Goal: Task Accomplishment & Management: Complete application form

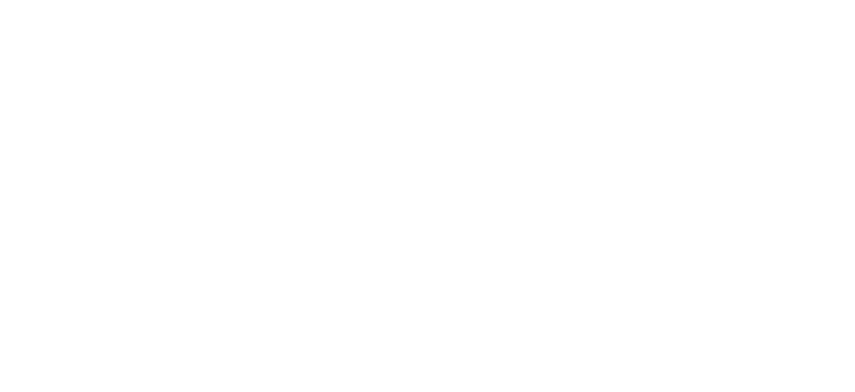
click at [0, 0] on html at bounding box center [0, 0] width 0 height 0
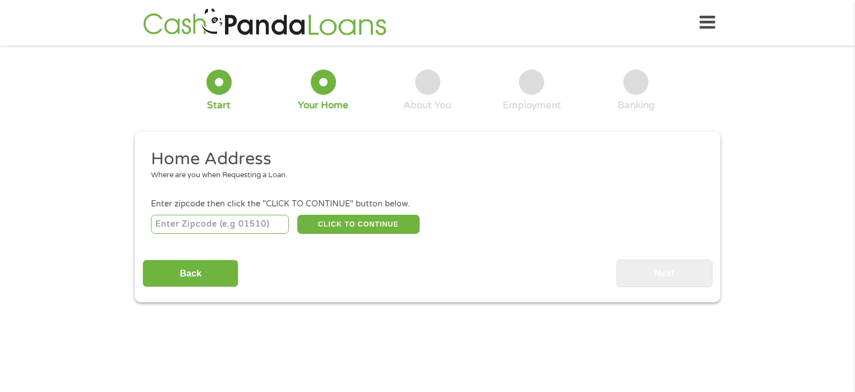
click at [253, 223] on input "number" at bounding box center [220, 224] width 139 height 19
type input "54241"
click at [371, 225] on button "CLICK TO CONTINUE" at bounding box center [358, 224] width 122 height 19
type input "54241"
type input "Two Rivers"
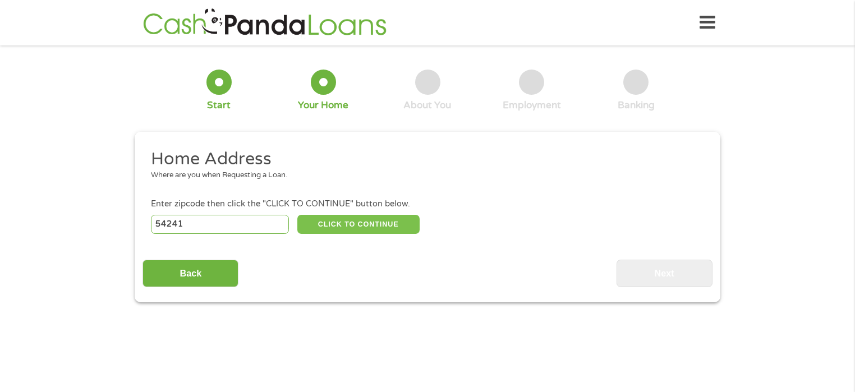
select select "[US_STATE]"
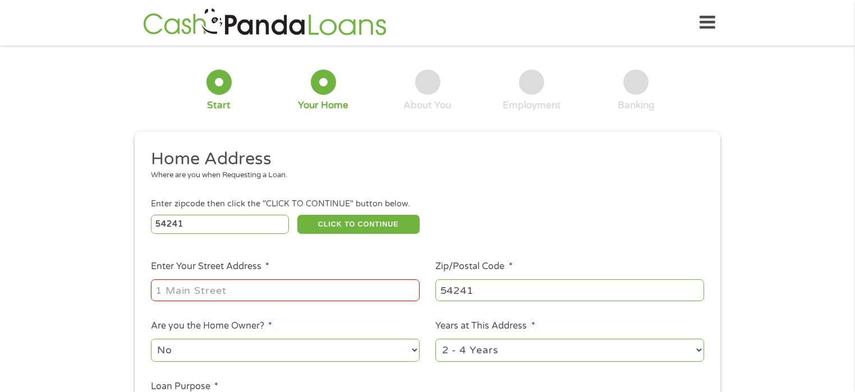
click at [314, 281] on input "Enter Your Street Address *" at bounding box center [285, 289] width 269 height 21
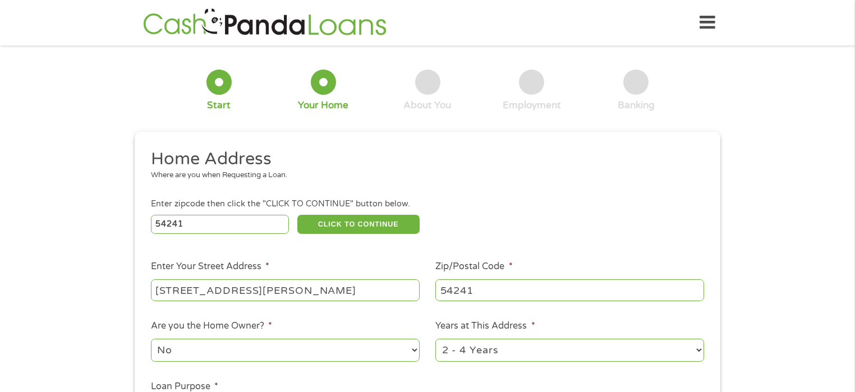
type input "[STREET_ADDRESS][PERSON_NAME]"
click at [412, 348] on select "No Yes" at bounding box center [285, 350] width 269 height 23
select select "yes"
click at [151, 339] on select "No Yes" at bounding box center [285, 350] width 269 height 23
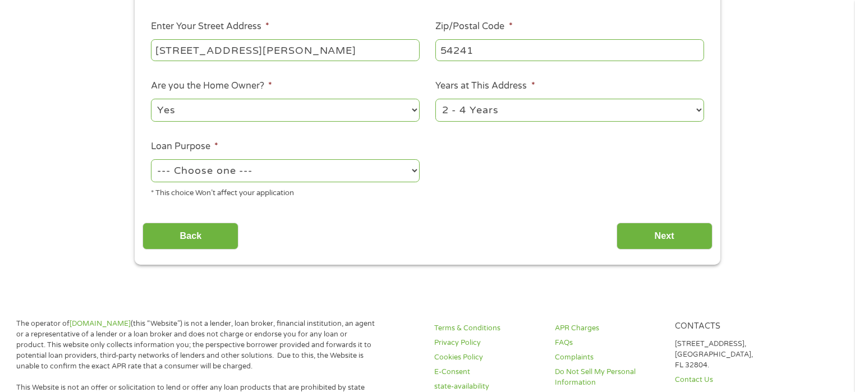
scroll to position [230, 0]
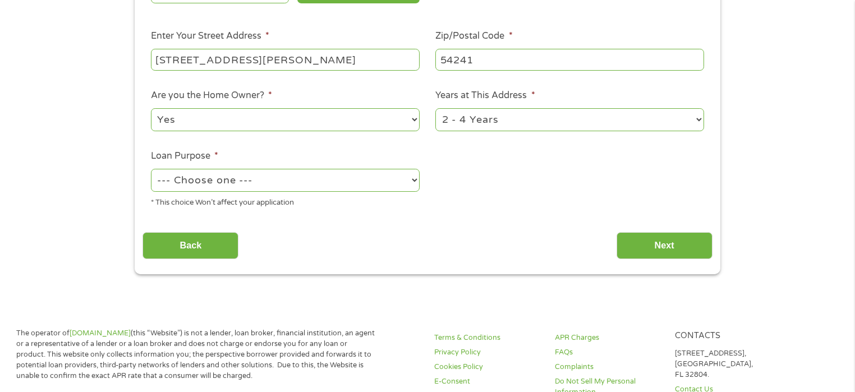
click at [694, 118] on select "1 Year or less 1 - 2 Years 2 - 4 Years Over 4 Years" at bounding box center [569, 119] width 269 height 23
select select "60months"
click at [435, 108] on select "1 Year or less 1 - 2 Years 2 - 4 Years Over 4 Years" at bounding box center [569, 119] width 269 height 23
click at [412, 177] on select "--- Choose one --- Pay Bills Debt Consolidation Home Improvement Major Purchase…" at bounding box center [285, 180] width 269 height 23
select select "paybills"
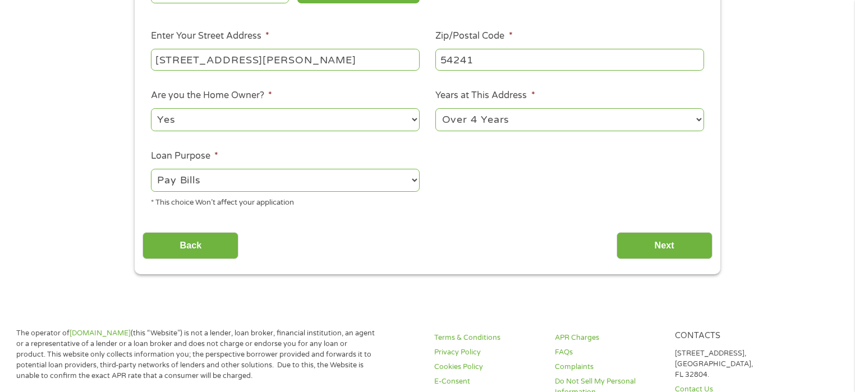
click at [151, 169] on select "--- Choose one --- Pay Bills Debt Consolidation Home Improvement Major Purchase…" at bounding box center [285, 180] width 269 height 23
click at [670, 247] on input "Next" at bounding box center [664, 245] width 96 height 27
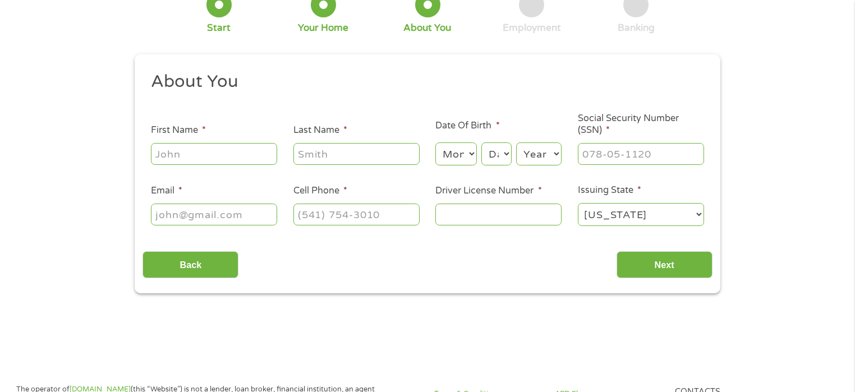
scroll to position [0, 0]
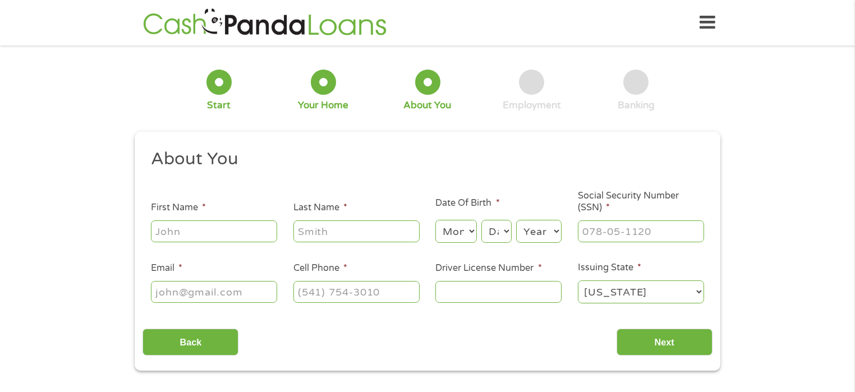
click at [236, 234] on input "First Name *" at bounding box center [214, 230] width 126 height 21
type input "[PERSON_NAME]"
click at [471, 230] on select "Month 1 2 3 4 5 6 7 8 9 10 11 12" at bounding box center [455, 231] width 41 height 23
select select "7"
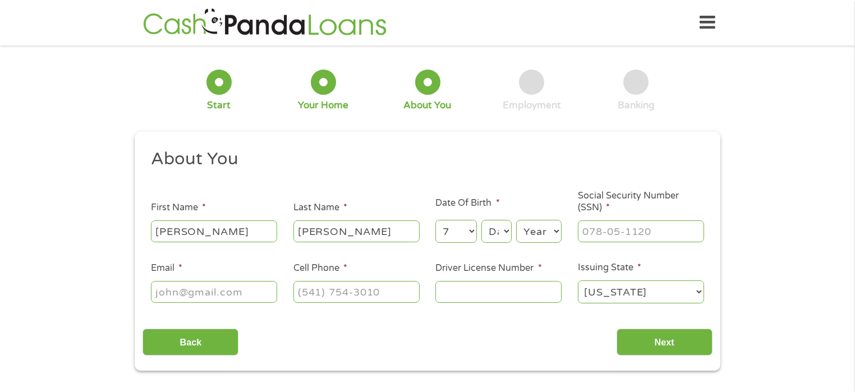
click at [435, 220] on select "Month 1 2 3 4 5 6 7 8 9 10 11 12" at bounding box center [455, 231] width 41 height 23
click at [499, 227] on select "Day 1 2 3 4 5 6 7 8 9 10 11 12 13 14 15 16 17 18 19 20 21 22 23 24 25 26 27 28 …" at bounding box center [496, 231] width 30 height 23
select select "3"
click at [481, 220] on select "Day 1 2 3 4 5 6 7 8 9 10 11 12 13 14 15 16 17 18 19 20 21 22 23 24 25 26 27 28 …" at bounding box center [496, 231] width 30 height 23
click at [534, 236] on select "Year [DATE] 2006 2005 2004 2003 2002 2001 2000 1999 1998 1997 1996 1995 1994 19…" at bounding box center [538, 231] width 45 height 23
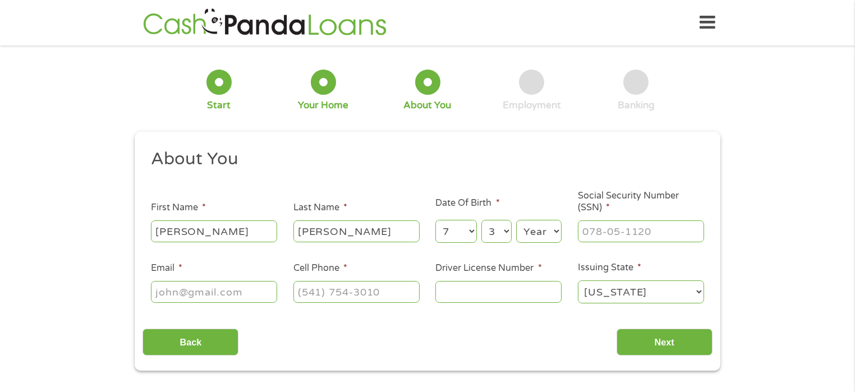
select select "1956"
click at [516, 220] on select "Year [DATE] 2006 2005 2004 2003 2002 2001 2000 1999 1998 1997 1996 1995 1994 19…" at bounding box center [538, 231] width 45 height 23
click at [621, 234] on input "___-__-____" at bounding box center [641, 230] width 126 height 21
type input "388-64-4307"
click at [245, 296] on input "Email *" at bounding box center [214, 291] width 126 height 21
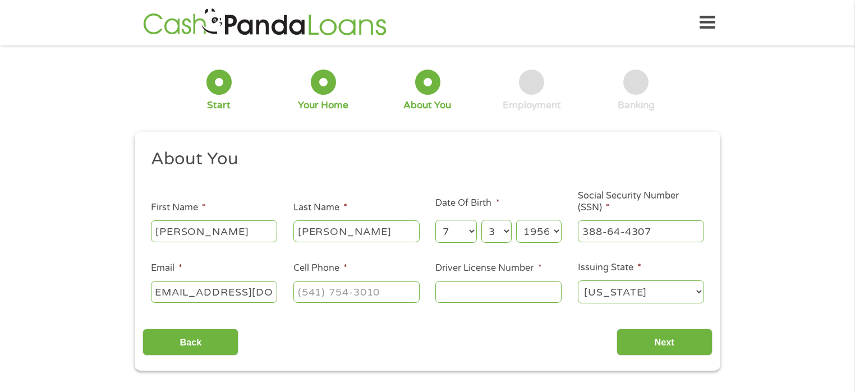
scroll to position [0, 16]
type input "[EMAIL_ADDRESS][DOMAIN_NAME]"
type input "[PHONE_NUMBER]"
click at [457, 293] on input "Driver License Number *" at bounding box center [498, 291] width 126 height 21
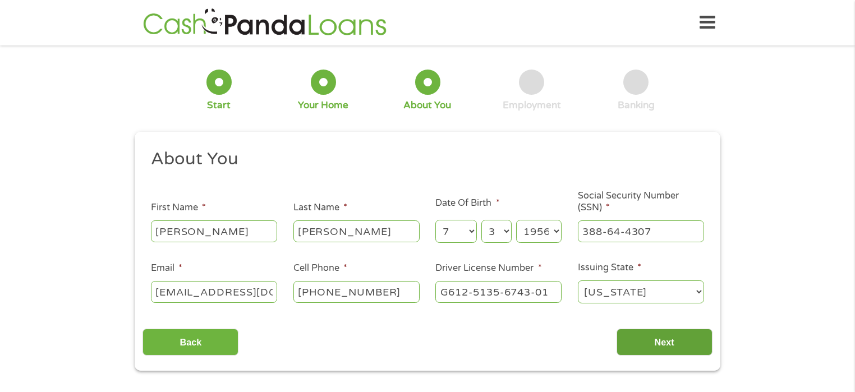
type input "G612-5135-6743-01"
click at [674, 338] on input "Next" at bounding box center [664, 342] width 96 height 27
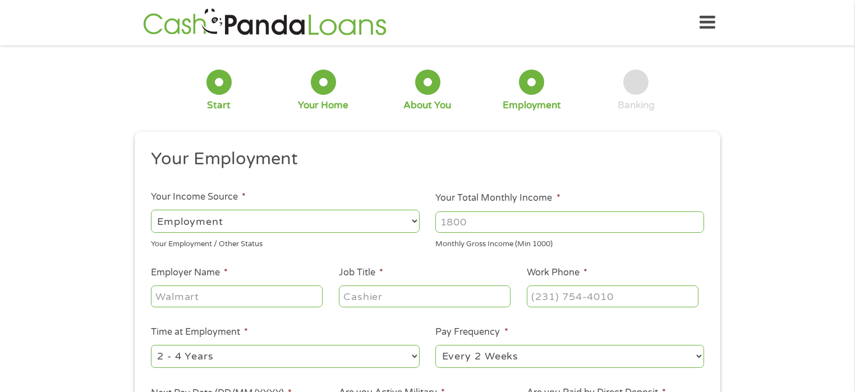
click at [416, 224] on select "--- Choose one --- Employment [DEMOGRAPHIC_DATA] Benefits" at bounding box center [285, 221] width 269 height 23
select select "benefits"
click at [151, 210] on select "--- Choose one --- Employment [DEMOGRAPHIC_DATA] Benefits" at bounding box center [285, 221] width 269 height 23
type input "Other"
type input "[PHONE_NUMBER]"
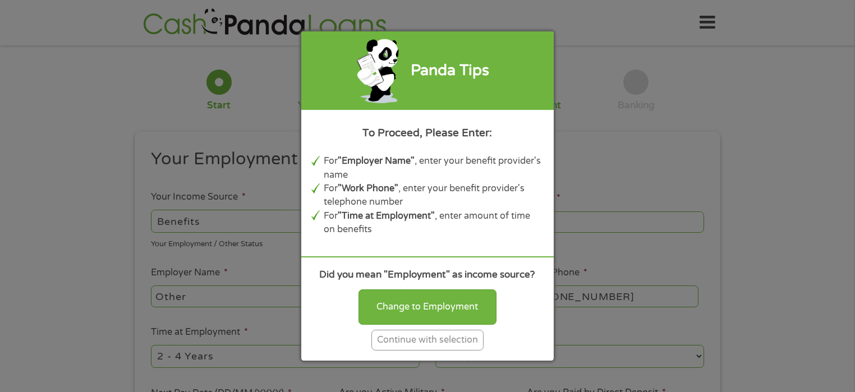
click at [414, 342] on div "Continue with selection" at bounding box center [427, 340] width 112 height 21
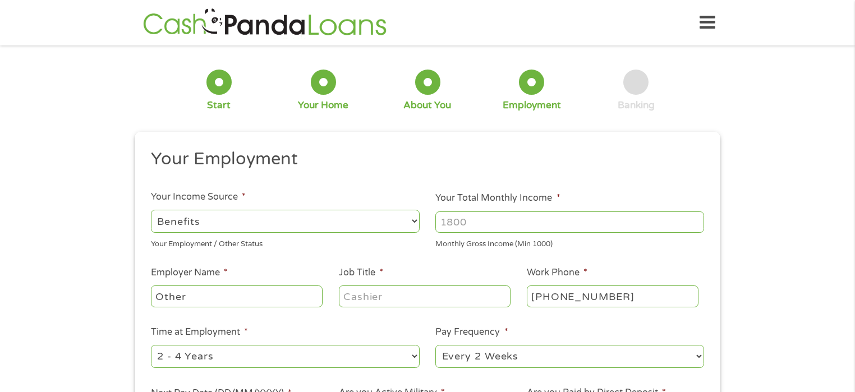
click at [527, 217] on input "Your Total Monthly Income *" at bounding box center [569, 221] width 269 height 21
click at [694, 218] on input "1000" at bounding box center [569, 221] width 269 height 21
click at [694, 229] on input "1000" at bounding box center [569, 221] width 269 height 21
click at [697, 225] on input "1000" at bounding box center [569, 221] width 269 height 21
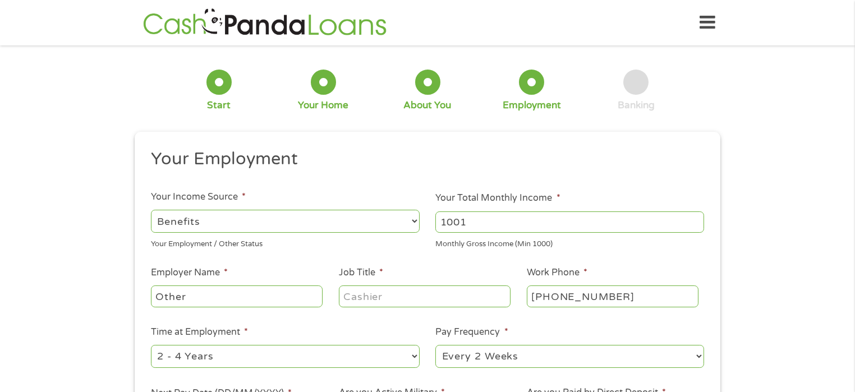
click at [695, 217] on input "1001" at bounding box center [569, 221] width 269 height 21
click at [695, 217] on input "1002" at bounding box center [569, 221] width 269 height 21
click at [695, 217] on input "1003" at bounding box center [569, 221] width 269 height 21
drag, startPoint x: 695, startPoint y: 216, endPoint x: 685, endPoint y: 214, distance: 10.9
click at [692, 215] on input "1021" at bounding box center [569, 221] width 269 height 21
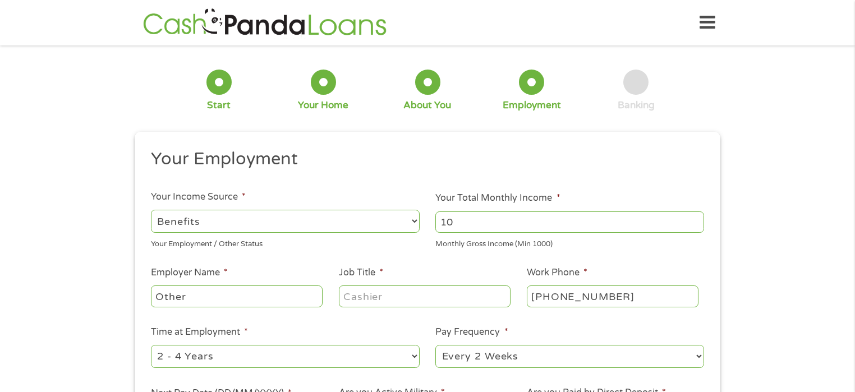
type input "1"
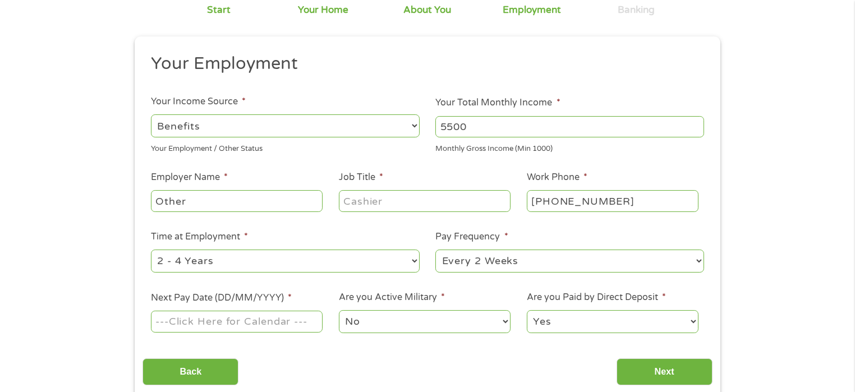
scroll to position [93, 0]
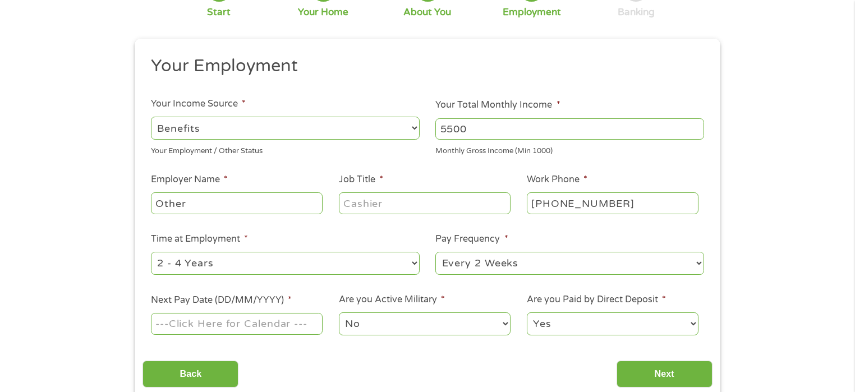
type input "5500"
click at [214, 196] on input "Other" at bounding box center [237, 202] width 172 height 21
type input "O"
type input "Retired"
click at [697, 258] on select "--- Choose one --- Every 2 Weeks Every Week Monthly Semi-Monthly" at bounding box center [569, 263] width 269 height 23
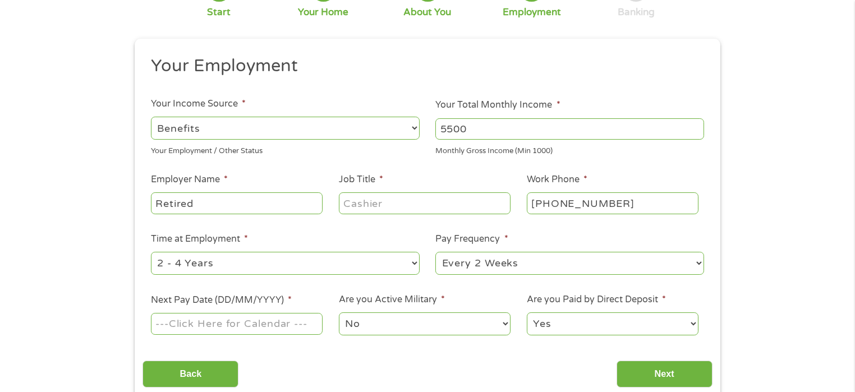
select select "monthly"
click at [435, 252] on select "--- Choose one --- Every 2 Weeks Every Week Monthly Semi-Monthly" at bounding box center [569, 263] width 269 height 23
click at [268, 325] on input "Next Pay Date (DD/MM/YYYY) *" at bounding box center [237, 323] width 172 height 21
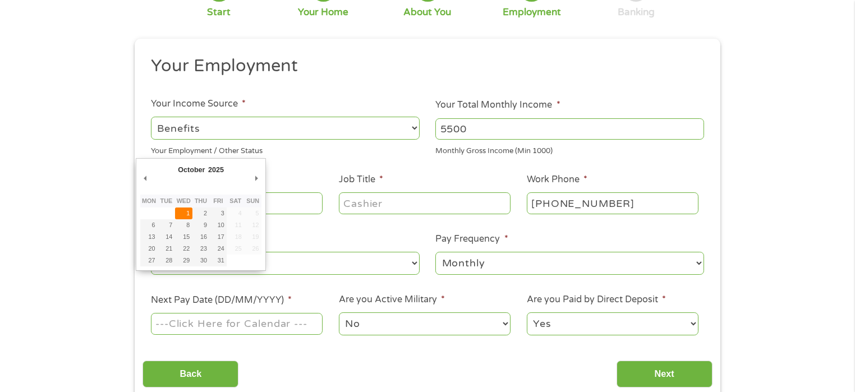
type input "[DATE]"
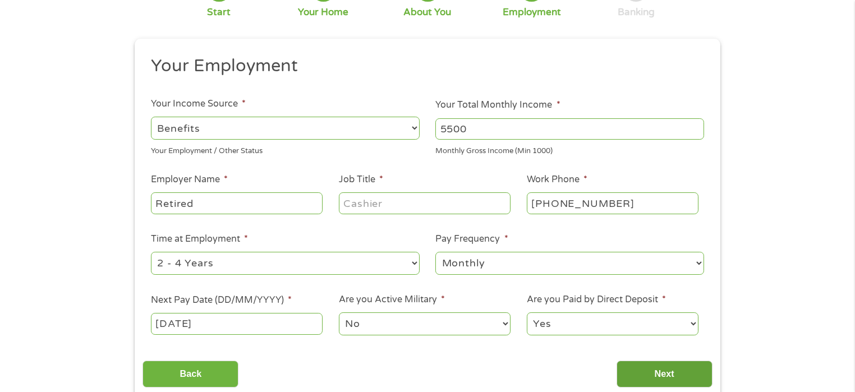
click at [666, 375] on input "Next" at bounding box center [664, 374] width 96 height 27
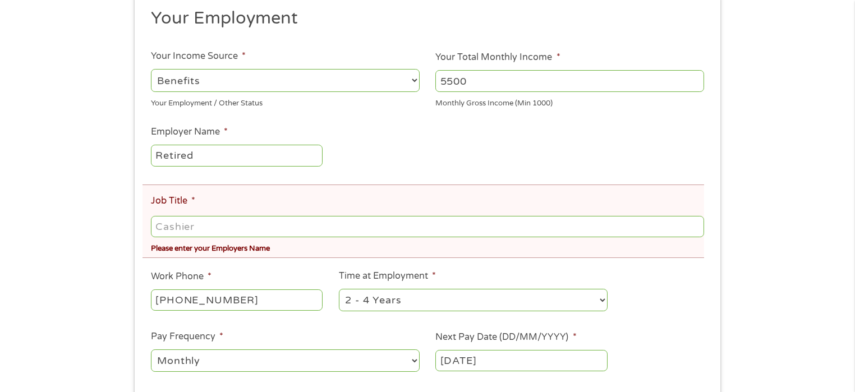
scroll to position [238, 0]
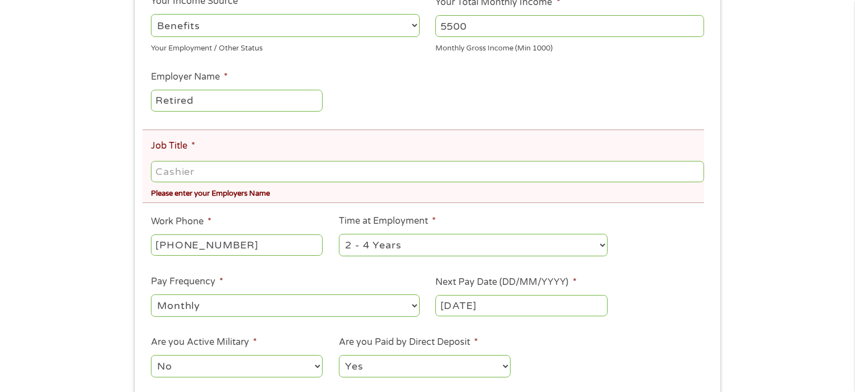
click at [207, 176] on input "Job Title *" at bounding box center [427, 171] width 553 height 21
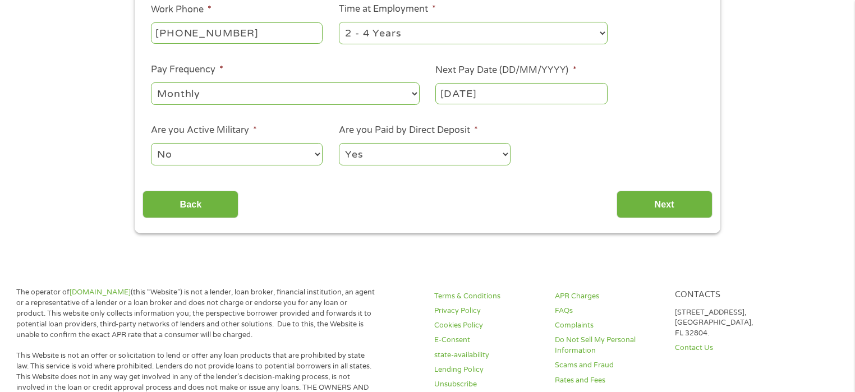
scroll to position [454, 0]
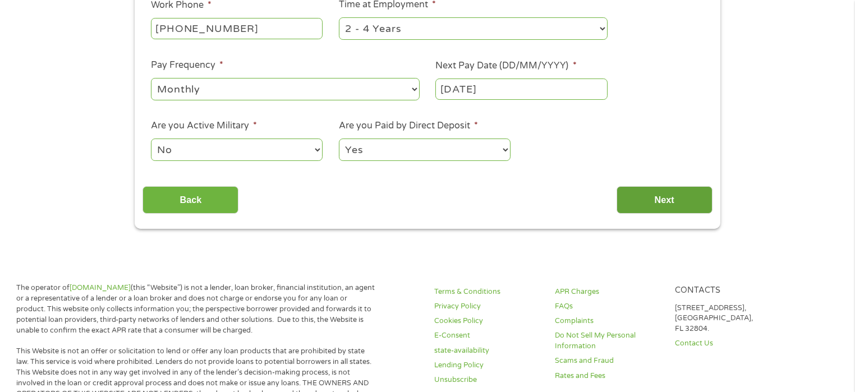
type input "Retired"
click at [674, 195] on input "Next" at bounding box center [664, 199] width 96 height 27
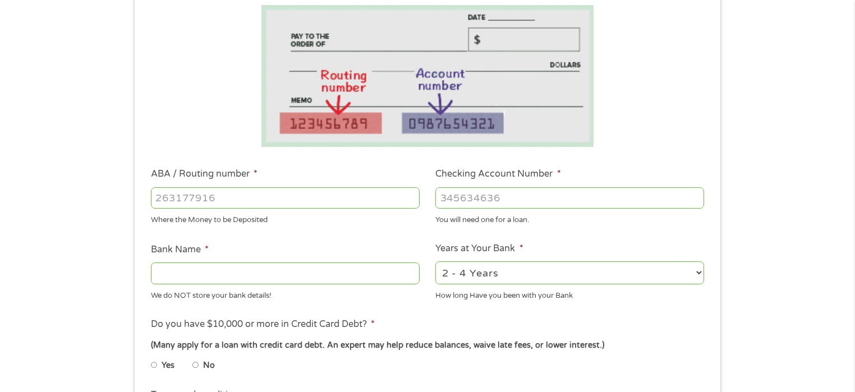
scroll to position [197, 0]
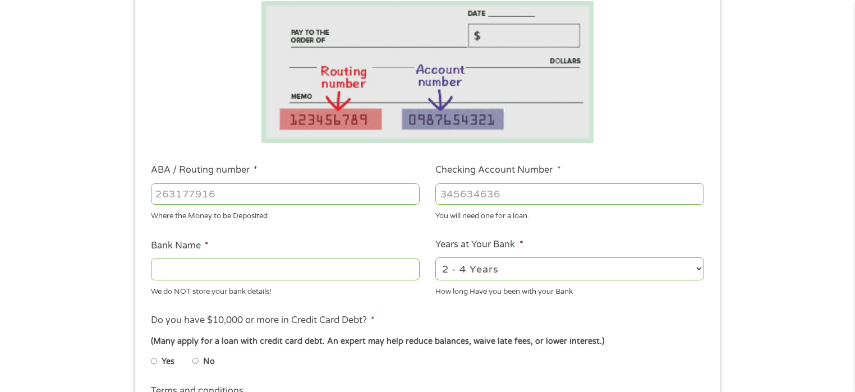
click at [236, 192] on input "ABA / Routing number *" at bounding box center [285, 193] width 269 height 21
type input "275982801"
type input "COMMUNITY FIRST CREDIT UNION"
type input "275982801"
click at [497, 181] on div at bounding box center [569, 194] width 269 height 26
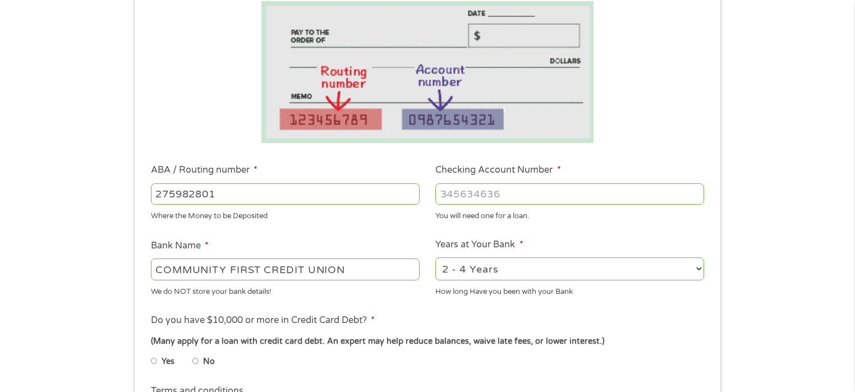
click at [473, 199] on input "Checking Account Number *" at bounding box center [569, 193] width 269 height 21
type input "40122869700"
click at [696, 261] on select "2 - 4 Years 6 - 12 Months 1 - 2 Years Over 4 Years" at bounding box center [569, 268] width 269 height 23
select select "60months"
click at [435, 257] on select "2 - 4 Years 6 - 12 Months 1 - 2 Years Over 4 Years" at bounding box center [569, 268] width 269 height 23
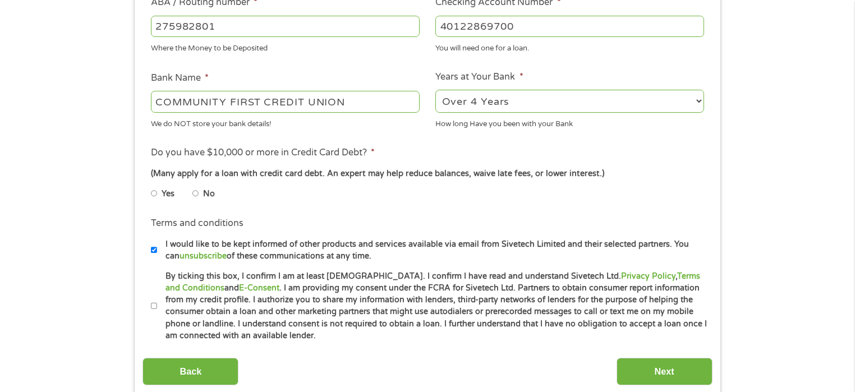
scroll to position [374, 0]
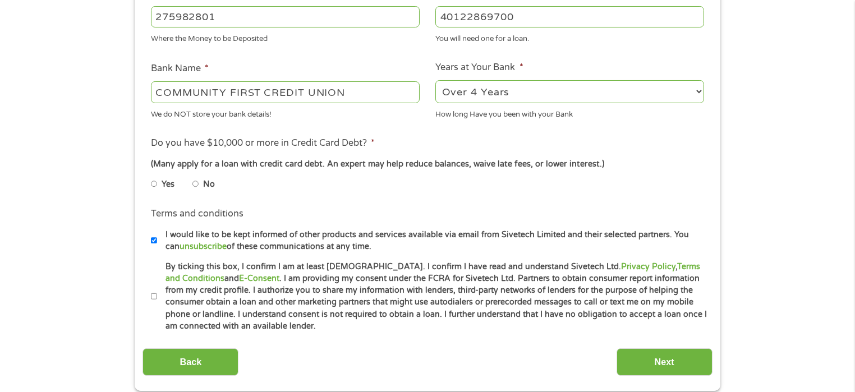
click at [196, 183] on input "No" at bounding box center [195, 184] width 7 height 18
radio input "true"
click at [154, 297] on input "By ticking this box, I confirm I am at least [DEMOGRAPHIC_DATA]. I confirm I ha…" at bounding box center [154, 297] width 7 height 18
checkbox input "true"
click at [658, 361] on input "Next" at bounding box center [664, 361] width 96 height 27
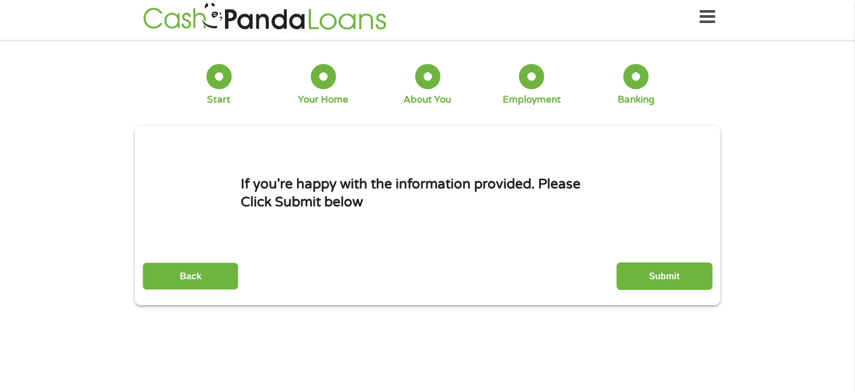
scroll to position [0, 0]
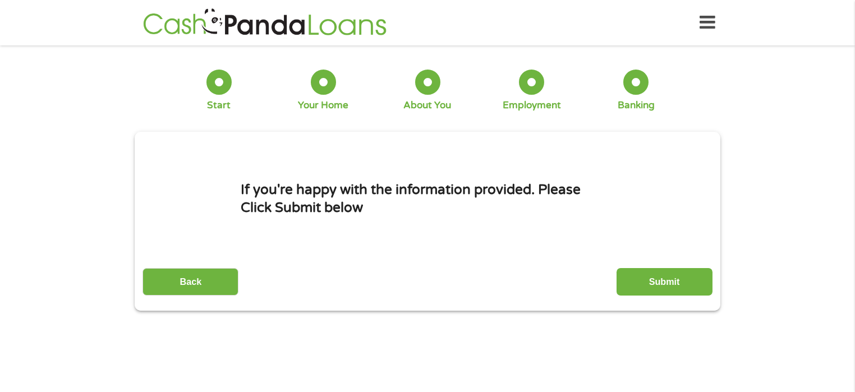
click at [662, 276] on input "Submit" at bounding box center [664, 281] width 96 height 27
